Goal: Check status: Check status

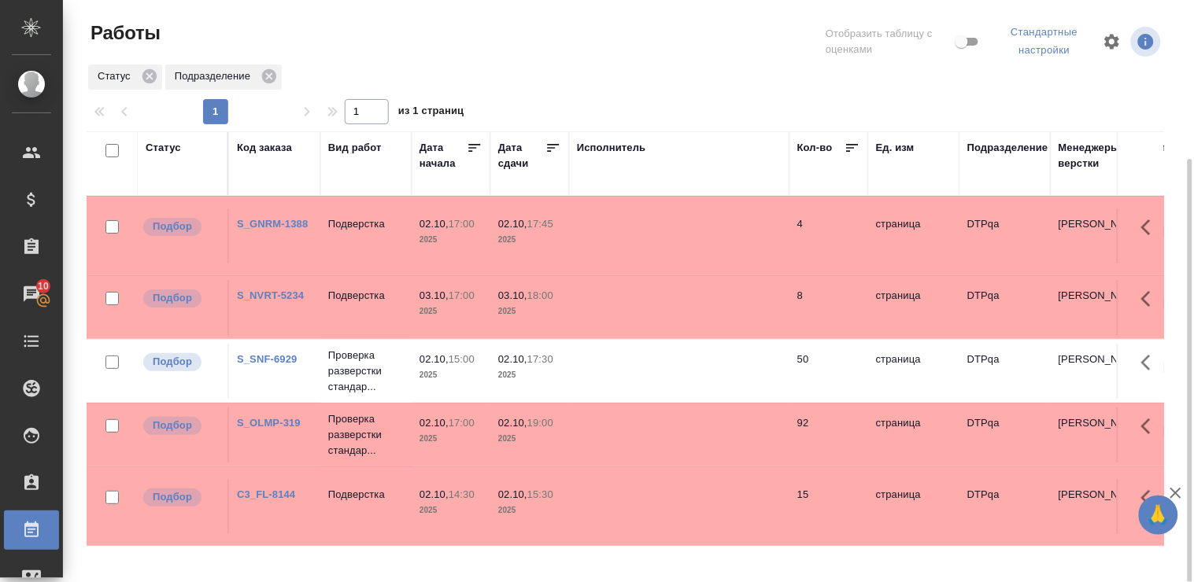
scroll to position [87, 0]
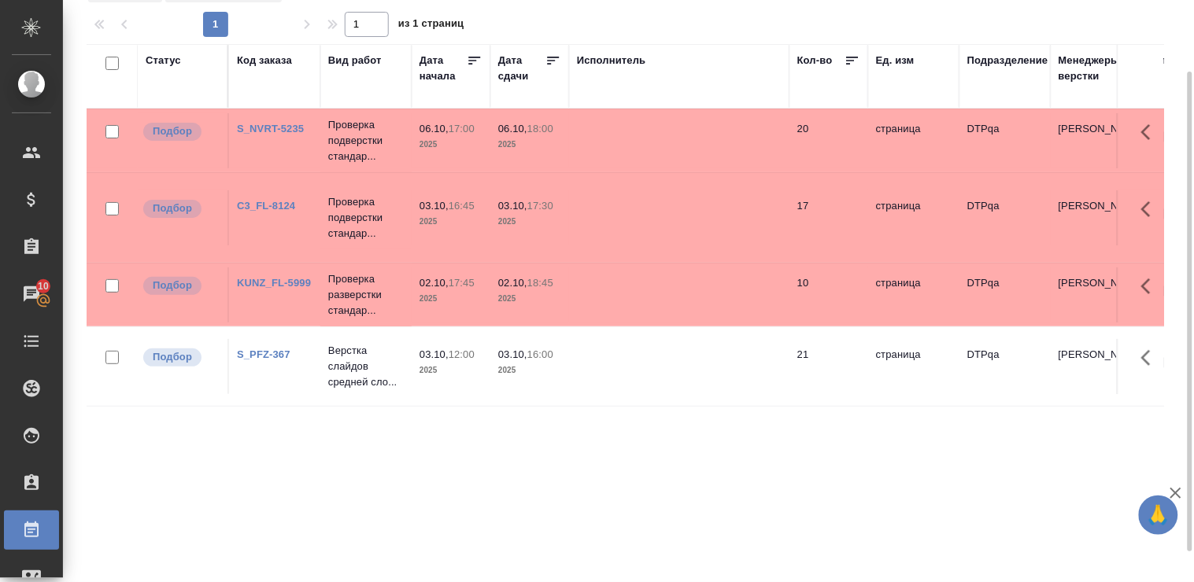
click at [671, 466] on div "Статус Код заказа Вид работ Дата начала Дата сдачи Исполнитель Кол-во Ед. изм П…" at bounding box center [625, 327] width 1077 height 566
click at [263, 279] on link "KUNZ_FL-5999" at bounding box center [274, 283] width 74 height 12
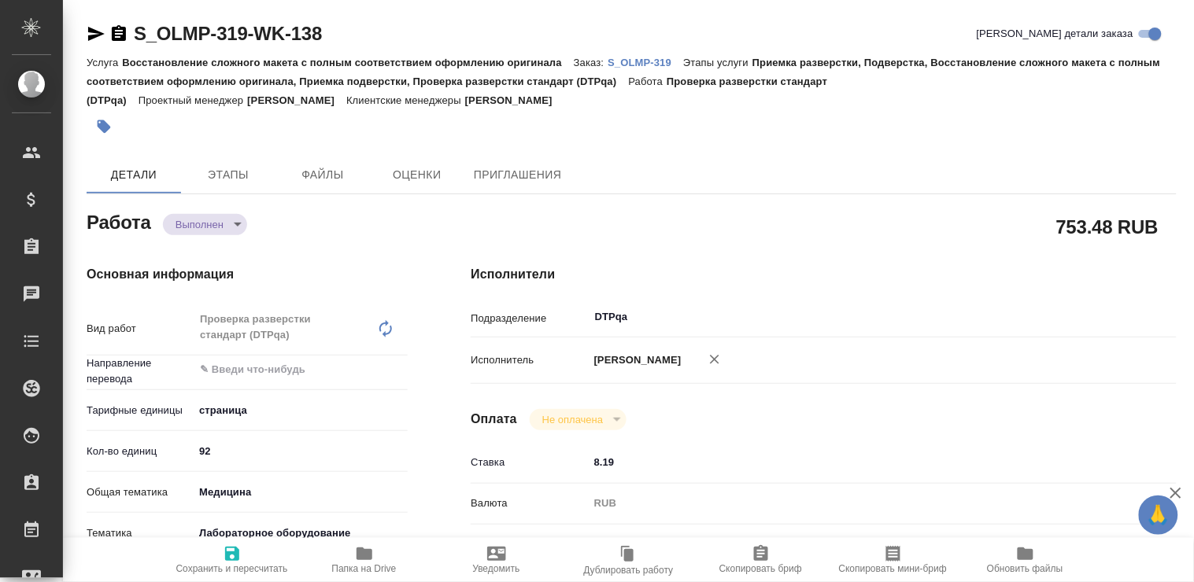
type textarea "x"
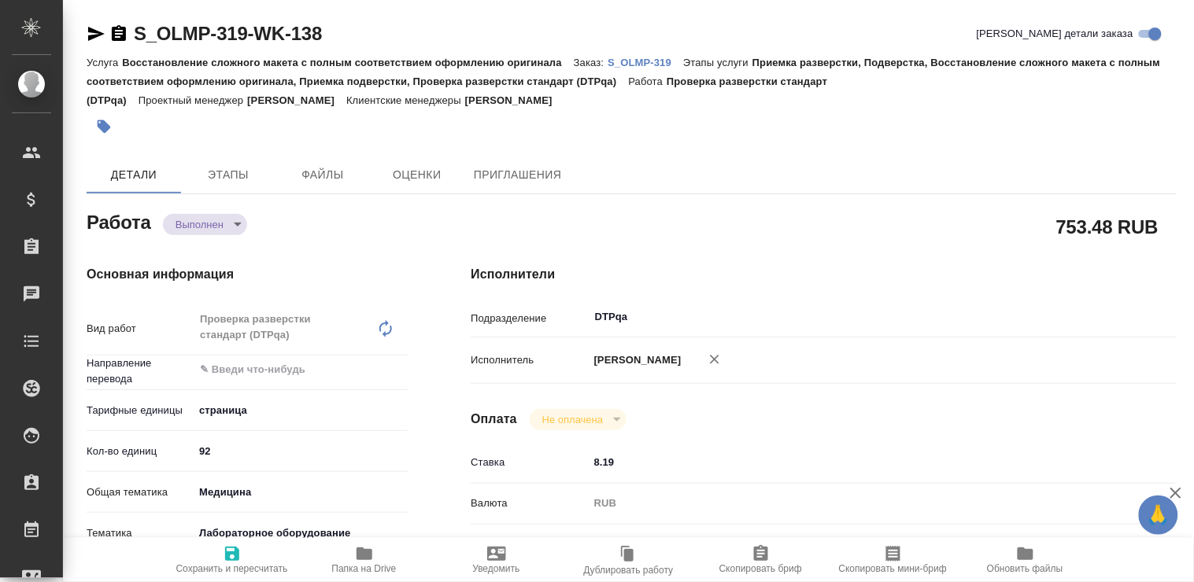
type textarea "x"
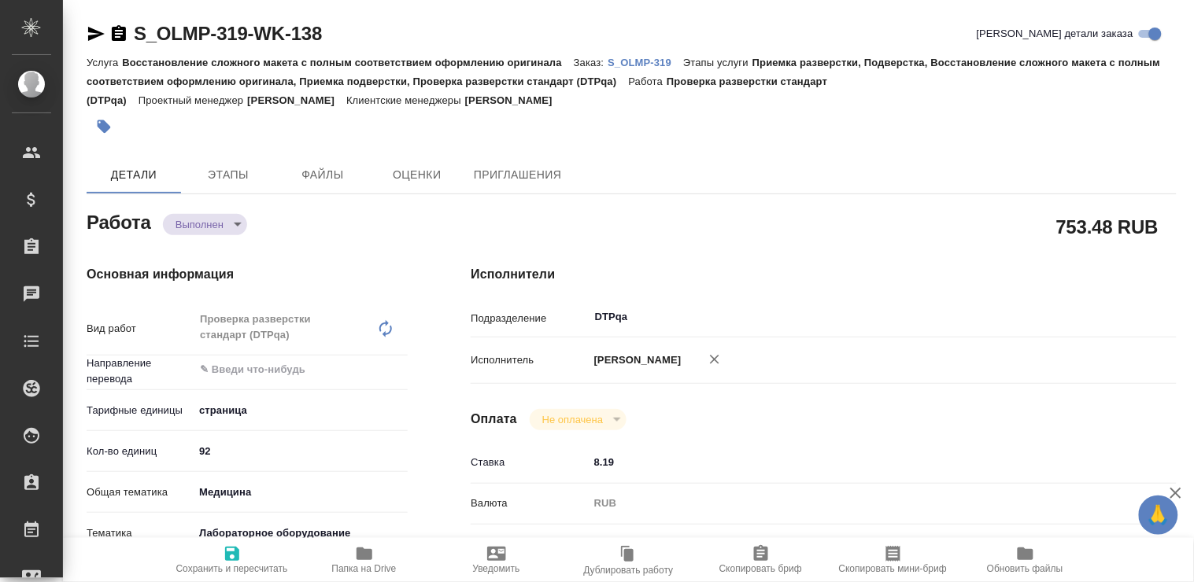
type textarea "x"
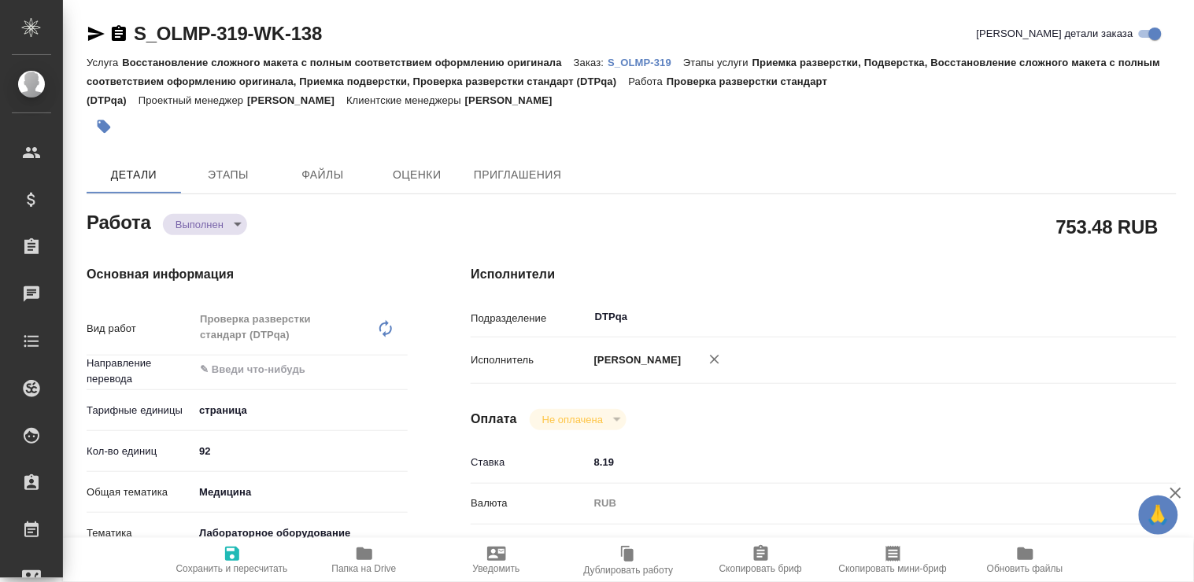
type textarea "x"
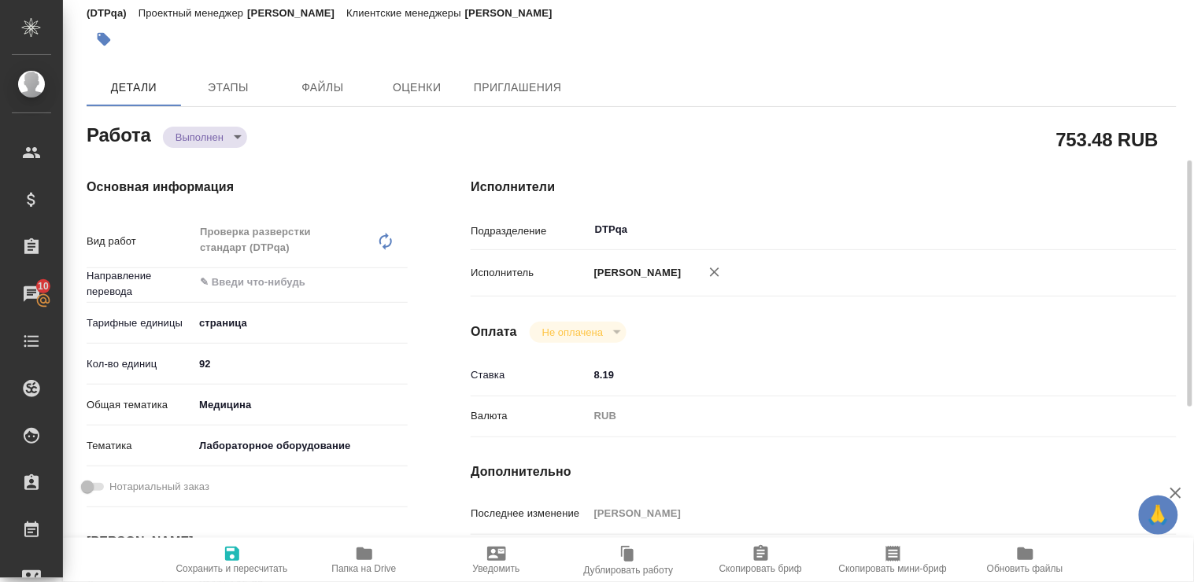
scroll to position [175, 0]
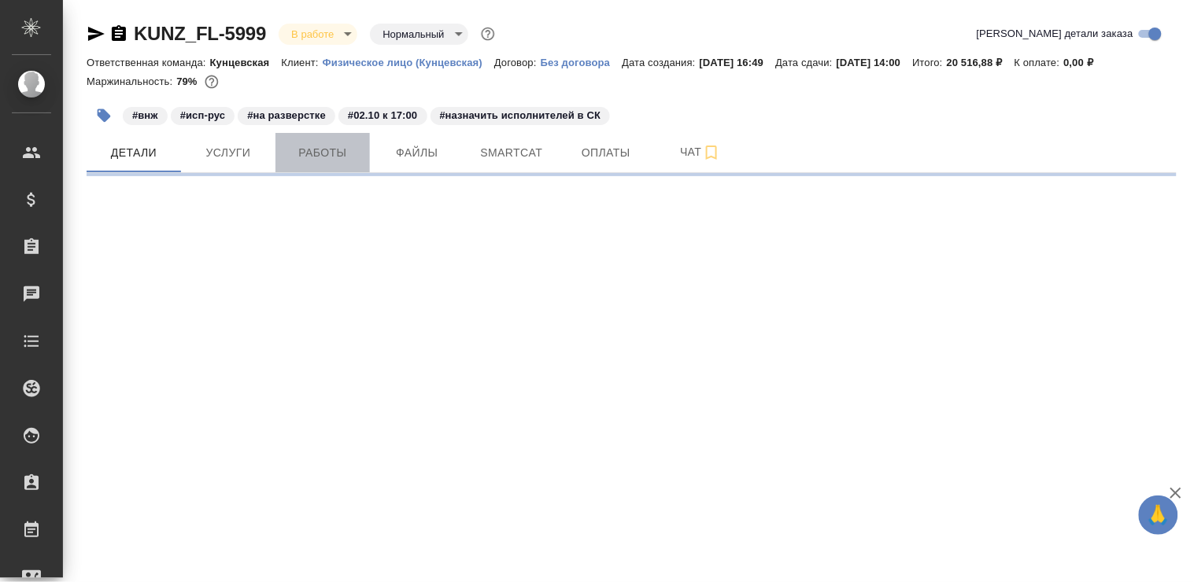
click at [323, 158] on span "Работы" at bounding box center [323, 153] width 76 height 20
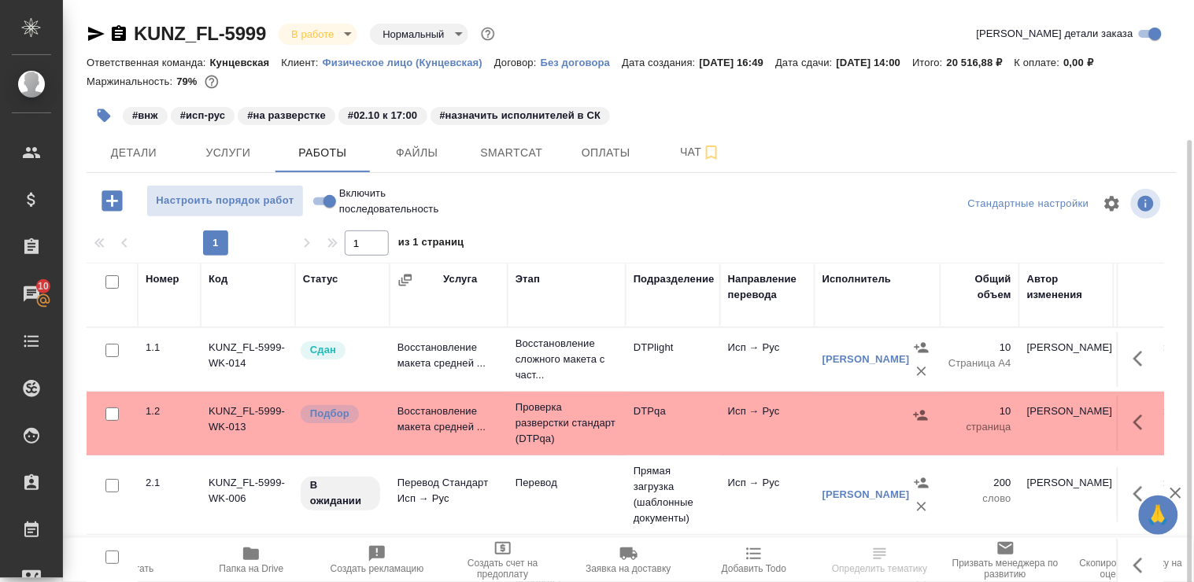
scroll to position [74, 0]
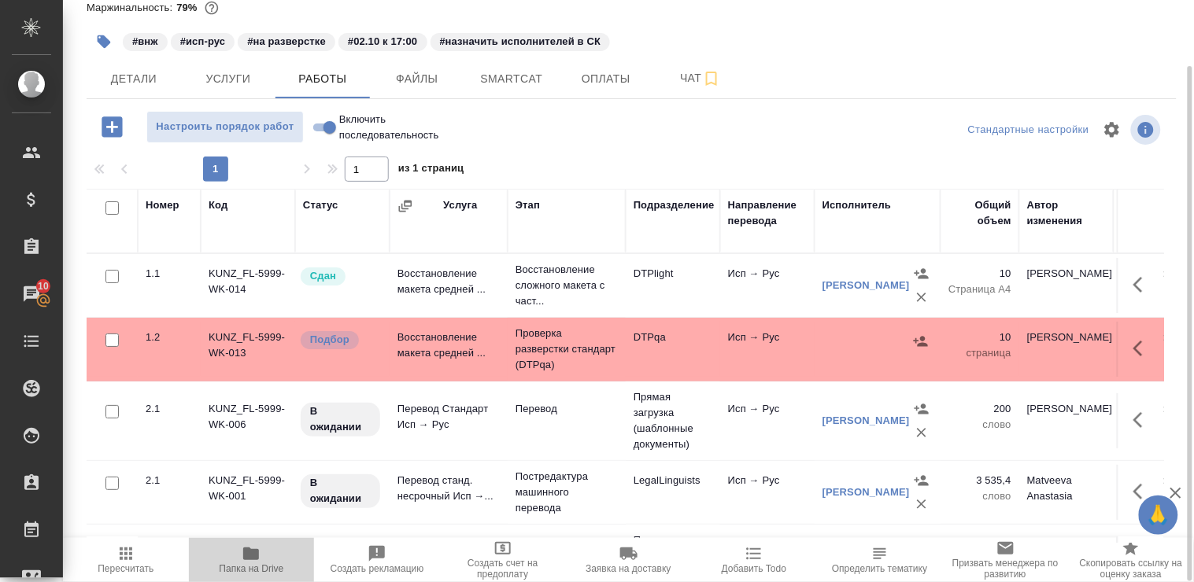
click at [253, 568] on span "Папка на Drive" at bounding box center [252, 568] width 65 height 11
